Goal: Transaction & Acquisition: Purchase product/service

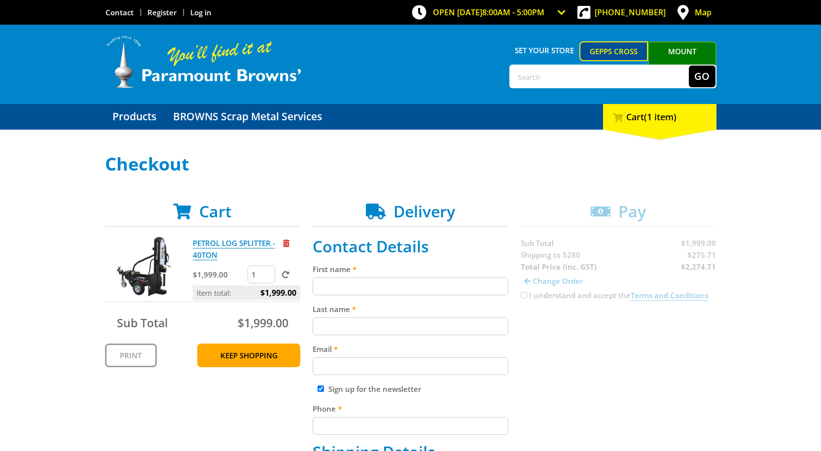
click at [360, 282] on input "First name" at bounding box center [411, 287] width 196 height 18
click at [321, 287] on input "SDamian" at bounding box center [411, 287] width 196 height 18
type input "[PERSON_NAME]"
click at [343, 325] on input "Last name" at bounding box center [411, 327] width 196 height 18
type input "Hateley"
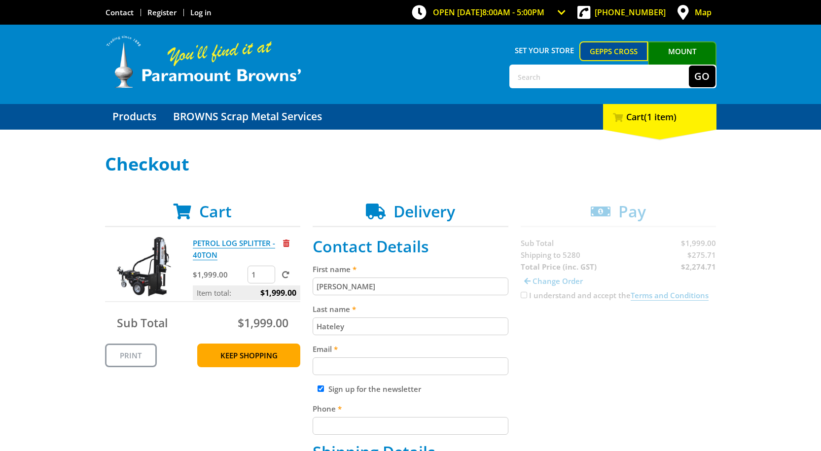
click at [362, 366] on input "Email" at bounding box center [411, 367] width 196 height 18
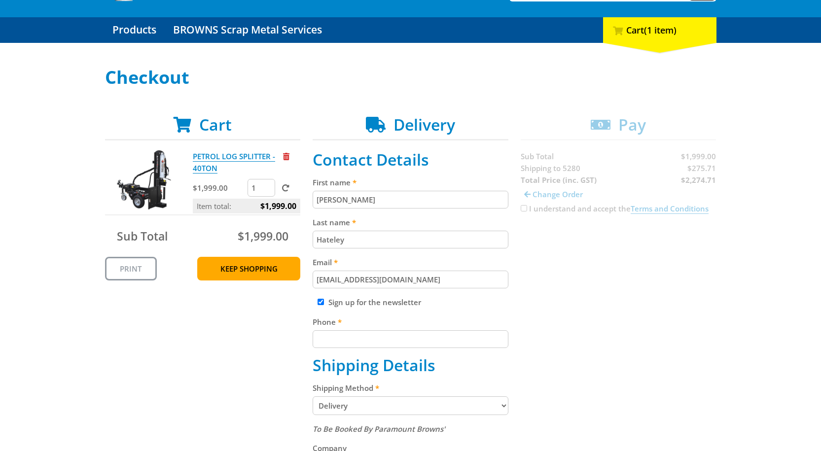
scroll to position [99, 0]
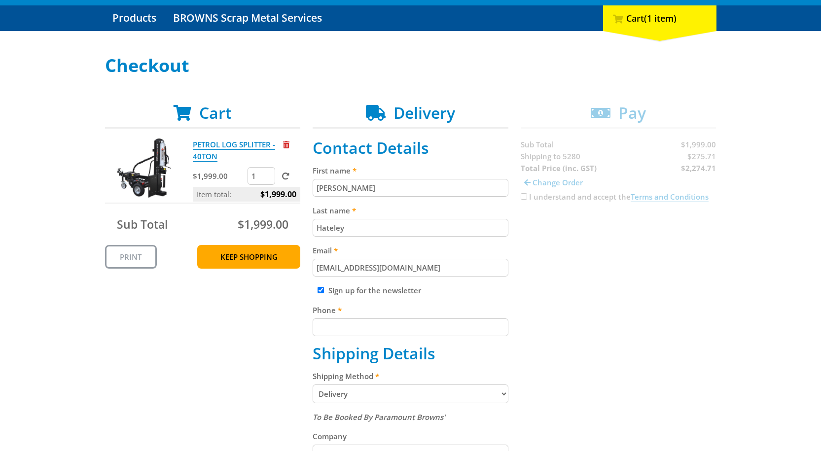
type input "[EMAIL_ADDRESS][DOMAIN_NAME]"
click at [402, 321] on input "Phone" at bounding box center [411, 328] width 196 height 18
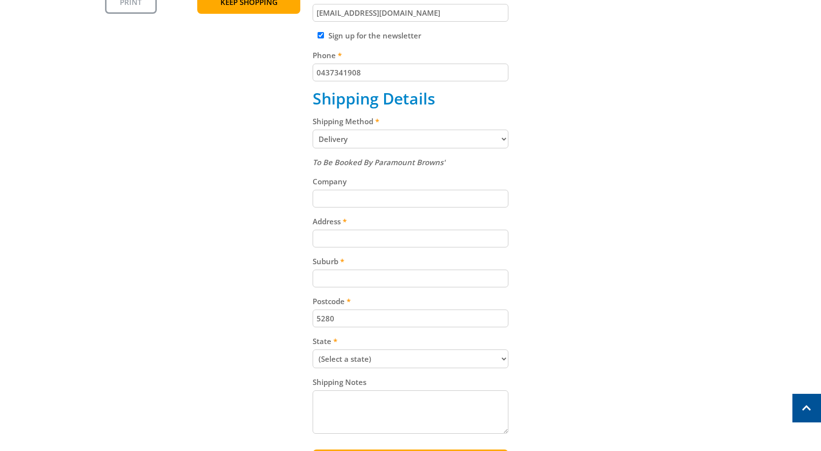
scroll to position [395, 0]
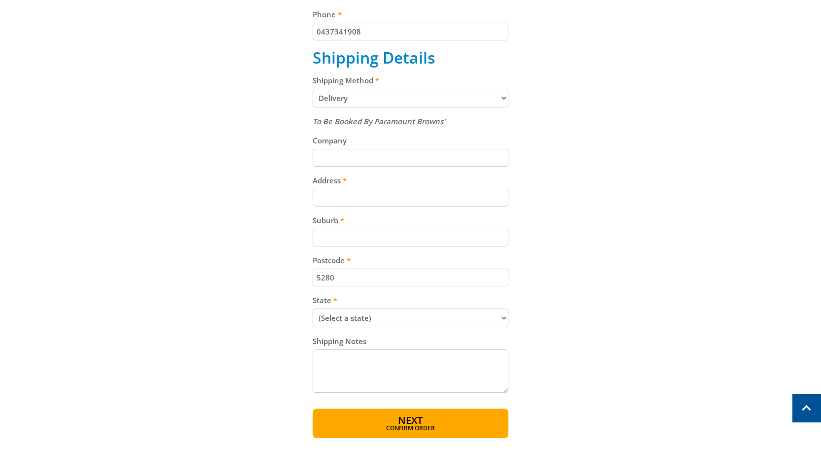
type input "0437341908"
click at [329, 205] on input "Address" at bounding box center [411, 198] width 196 height 18
type input "[STREET_ADDRESS][PERSON_NAME]"
click at [406, 245] on input "Suburb" at bounding box center [411, 238] width 196 height 18
click at [334, 238] on input "millucent" at bounding box center [411, 238] width 196 height 18
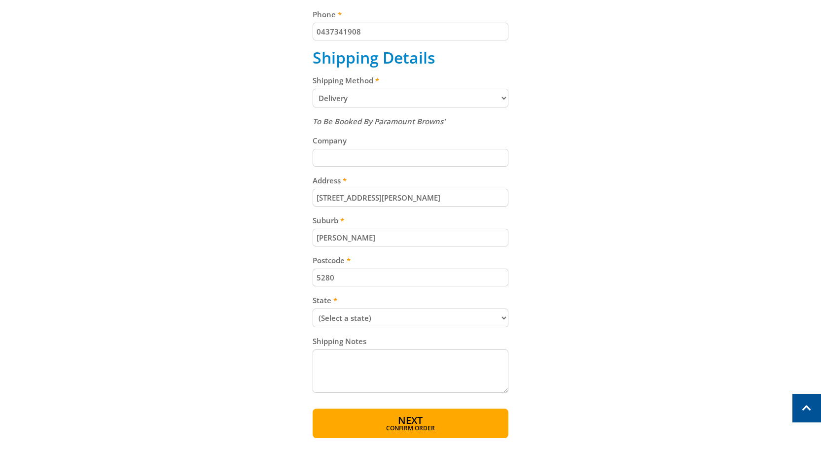
type input "[PERSON_NAME]"
click at [361, 320] on select "(Select a state) [GEOGRAPHIC_DATA] [GEOGRAPHIC_DATA] [GEOGRAPHIC_DATA] [GEOGRAP…" at bounding box center [411, 318] width 196 height 19
select select "SA"
click at [313, 309] on select "(Select a state) [GEOGRAPHIC_DATA] [GEOGRAPHIC_DATA] [GEOGRAPHIC_DATA] [GEOGRAP…" at bounding box center [411, 318] width 196 height 19
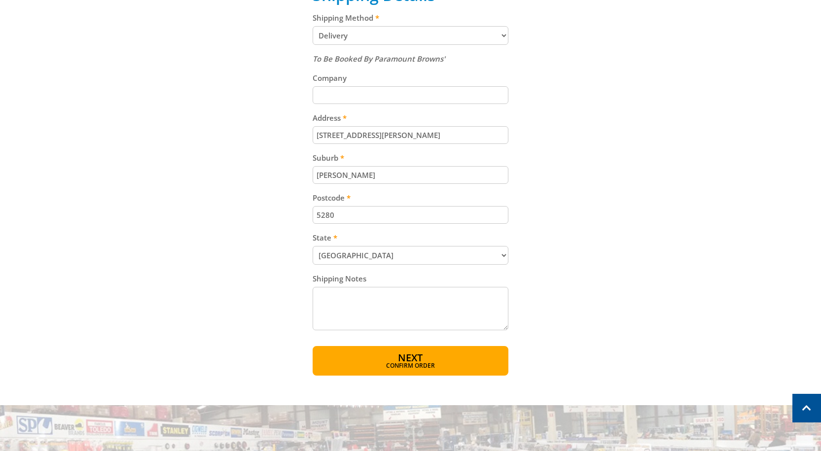
scroll to position [493, 0]
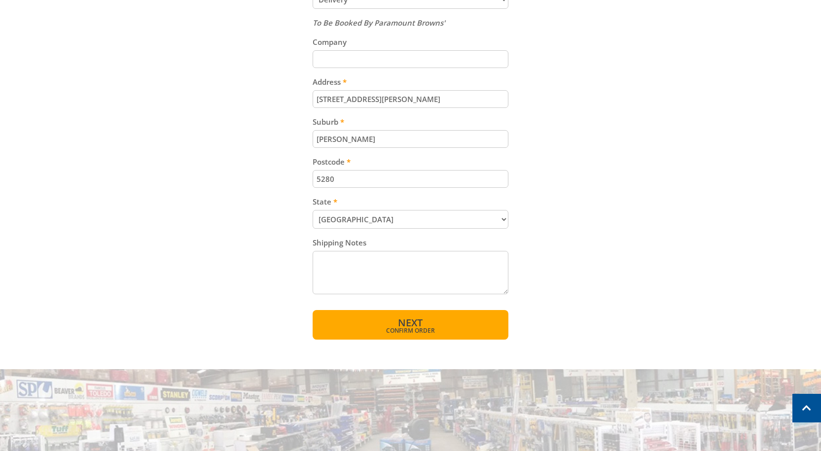
click at [467, 333] on span "Confirm order" at bounding box center [410, 331] width 153 height 6
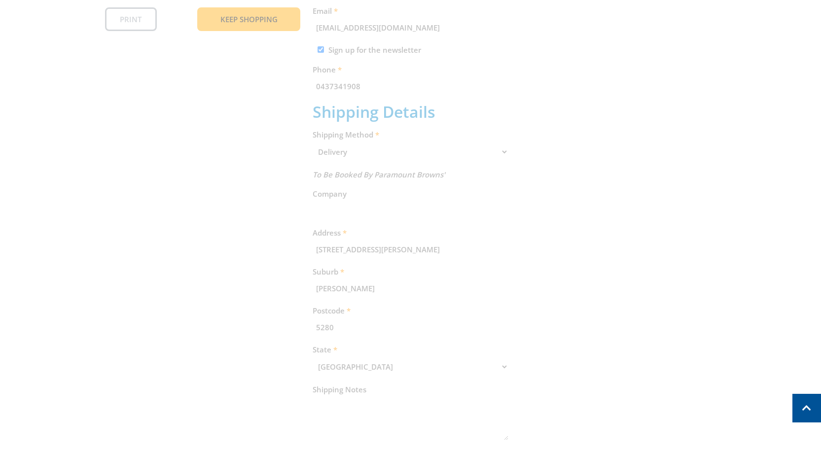
scroll to position [202, 0]
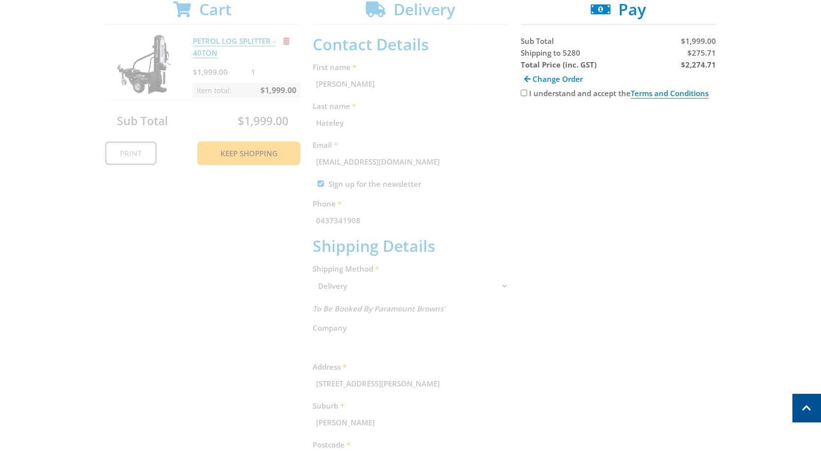
click at [523, 92] on input "I understand and accept the Terms and Conditions" at bounding box center [524, 93] width 6 height 6
checkbox input "true"
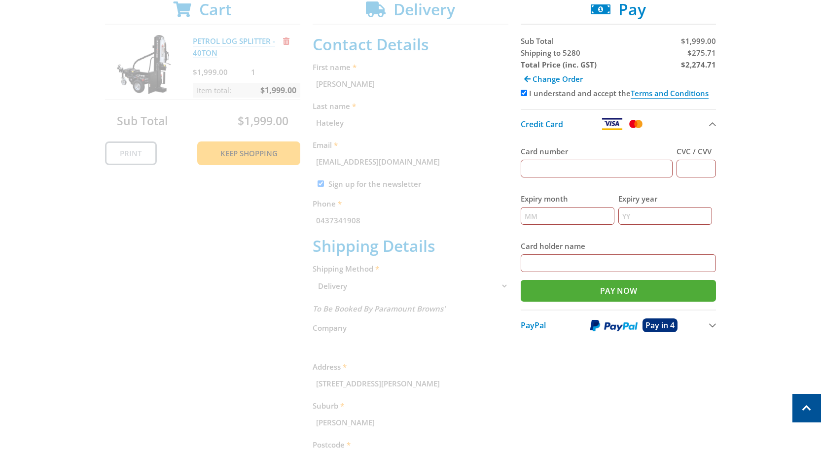
click at [710, 325] on button "PayPal Pay in 4" at bounding box center [619, 325] width 196 height 31
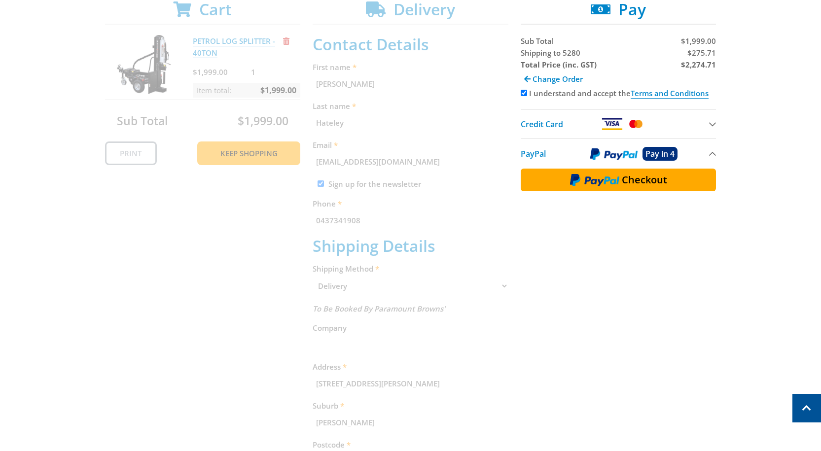
click at [615, 186] on img at bounding box center [594, 180] width 49 height 13
